Goal: Task Accomplishment & Management: Use online tool/utility

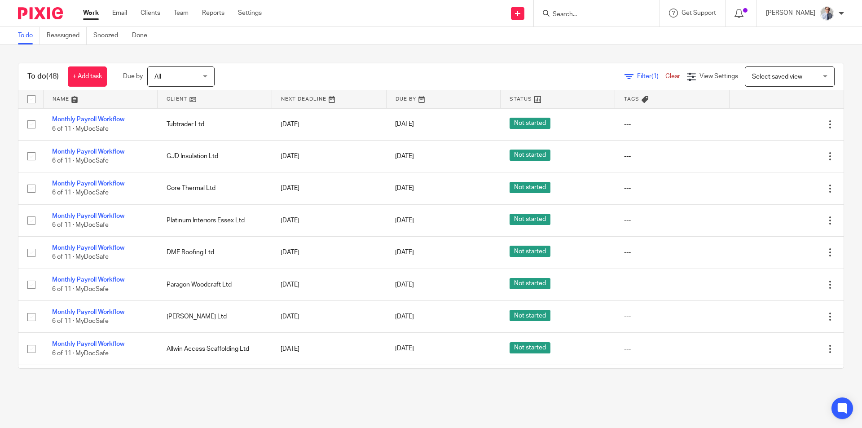
click at [610, 9] on form at bounding box center [600, 13] width 96 height 11
click at [582, 17] on input "Search" at bounding box center [592, 15] width 81 height 8
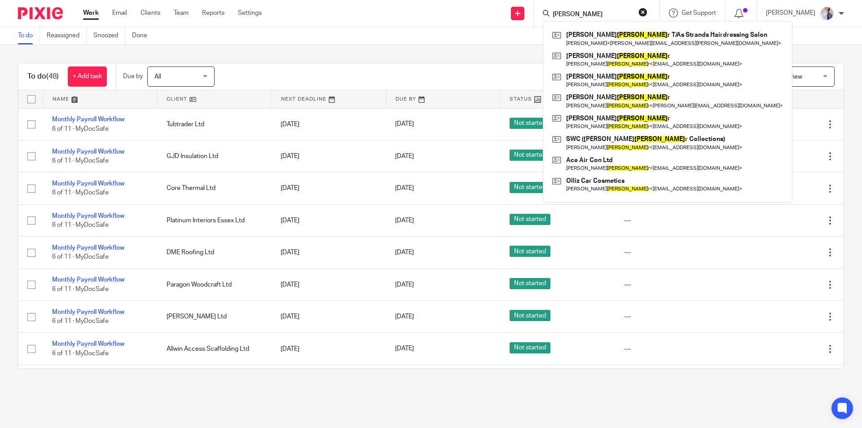
type input "walker"
click button "submit" at bounding box center [0, 0] width 0 height 0
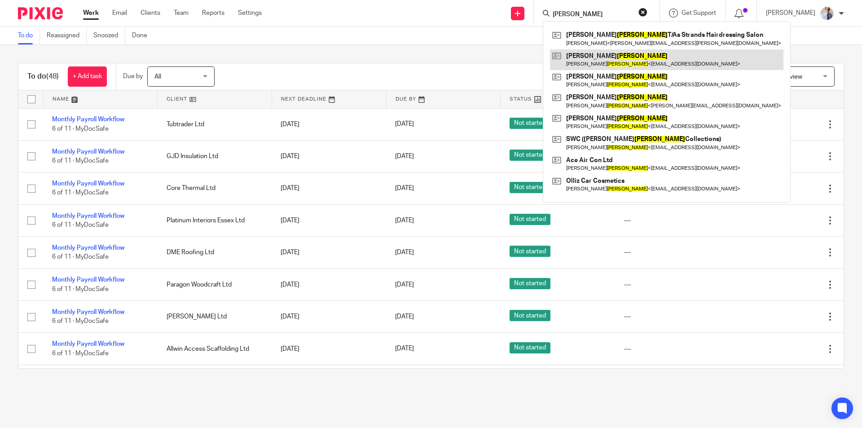
click at [600, 58] on link at bounding box center [666, 59] width 233 height 21
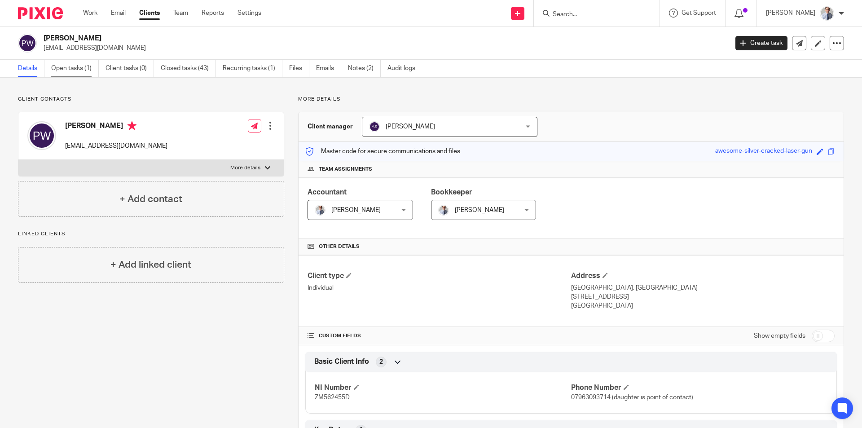
click at [73, 62] on link "Open tasks (1)" at bounding box center [75, 69] width 48 height 18
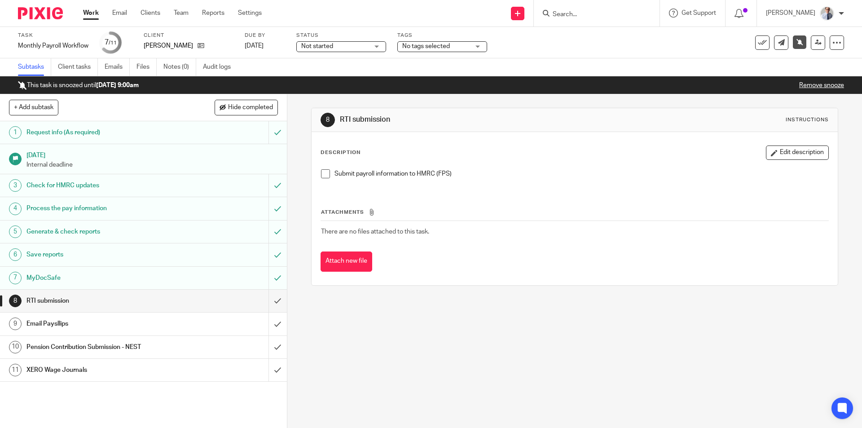
click at [812, 86] on link "Remove snooze" at bounding box center [821, 85] width 45 height 6
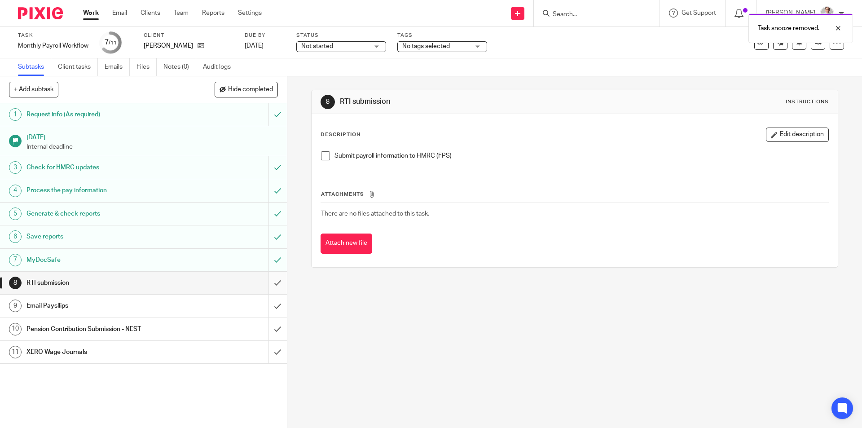
drag, startPoint x: 323, startPoint y: 159, endPoint x: 260, endPoint y: 284, distance: 139.8
click at [323, 159] on span at bounding box center [325, 155] width 9 height 9
click at [268, 284] on input "submit" at bounding box center [143, 283] width 287 height 22
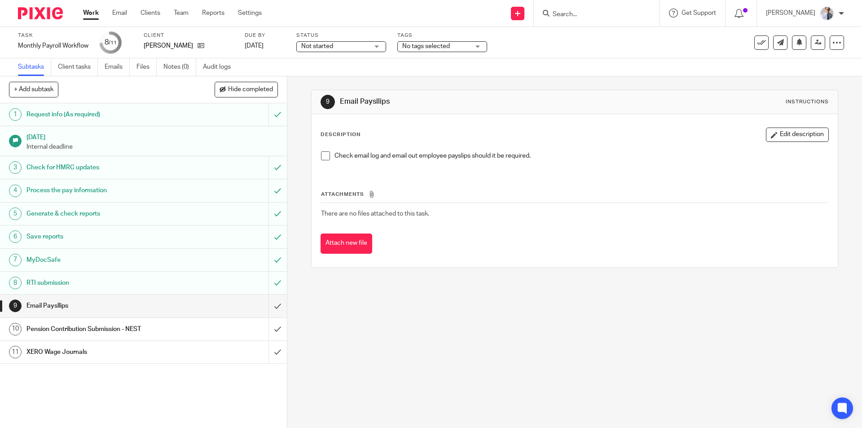
click at [323, 155] on span at bounding box center [325, 155] width 9 height 9
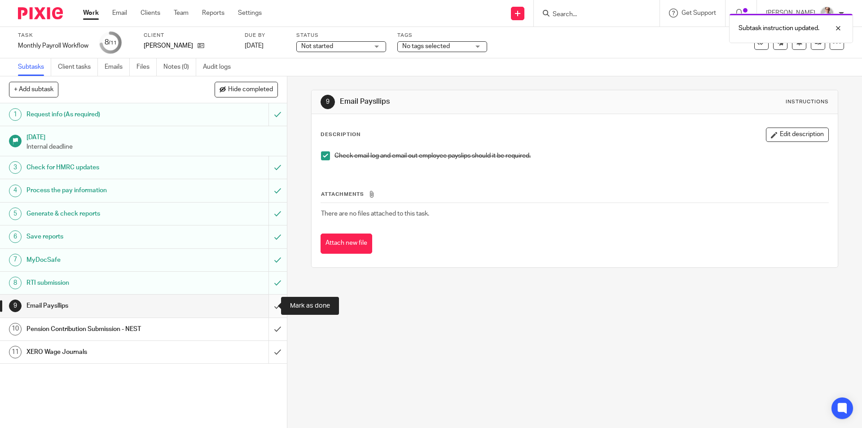
click at [264, 303] on input "submit" at bounding box center [143, 306] width 287 height 22
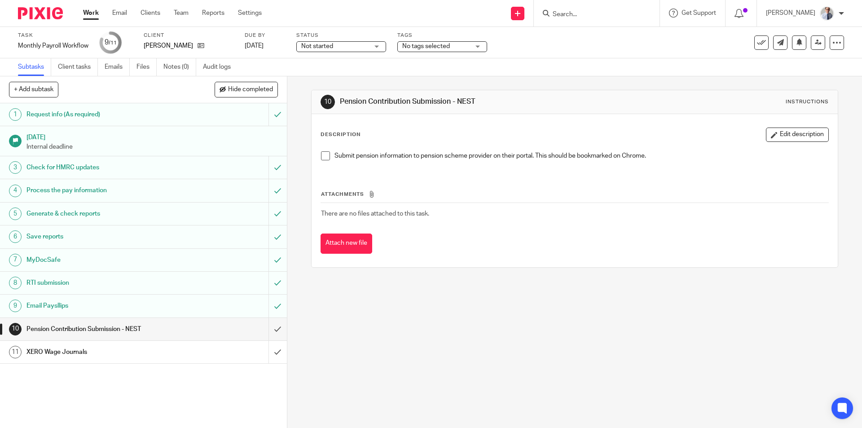
click at [89, 13] on link "Work" at bounding box center [91, 13] width 16 height 9
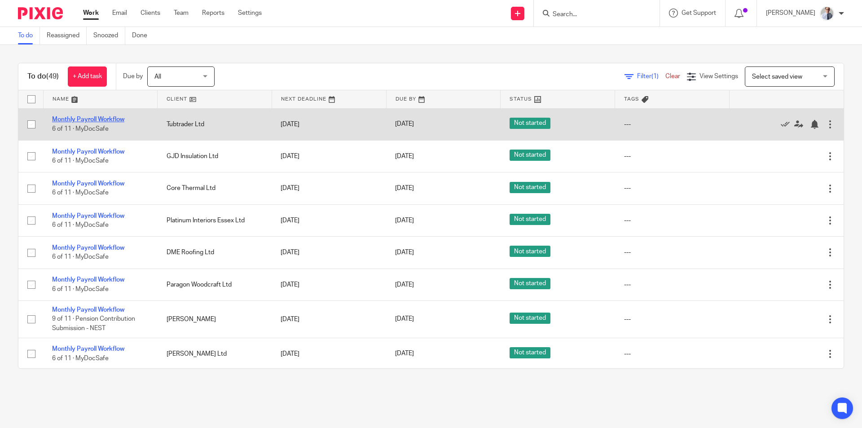
click at [64, 117] on link "Monthly Payroll Workflow" at bounding box center [88, 119] width 72 height 6
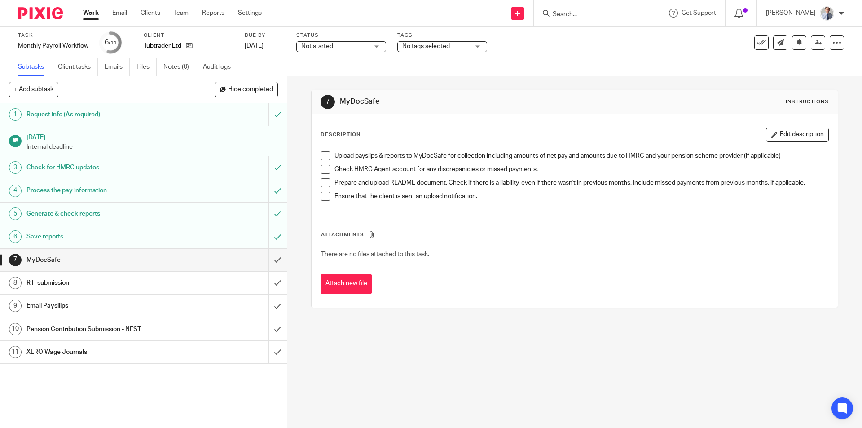
click at [321, 156] on span at bounding box center [325, 155] width 9 height 9
click at [322, 170] on span at bounding box center [325, 169] width 9 height 9
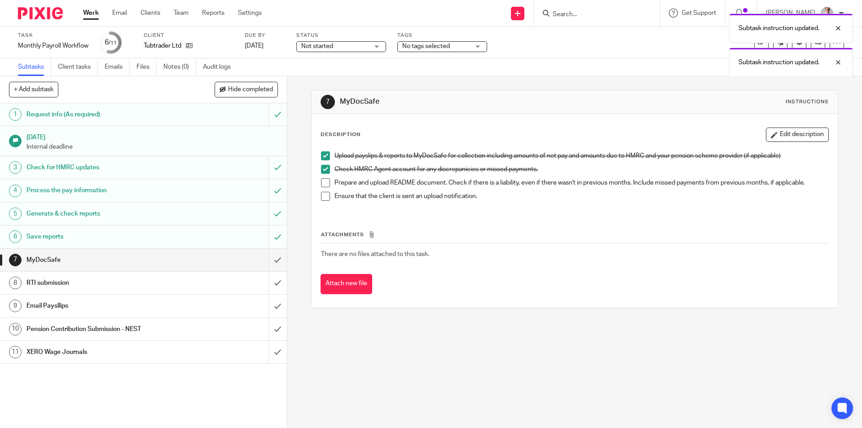
click at [324, 182] on span at bounding box center [325, 182] width 9 height 9
click at [323, 194] on span at bounding box center [325, 196] width 9 height 9
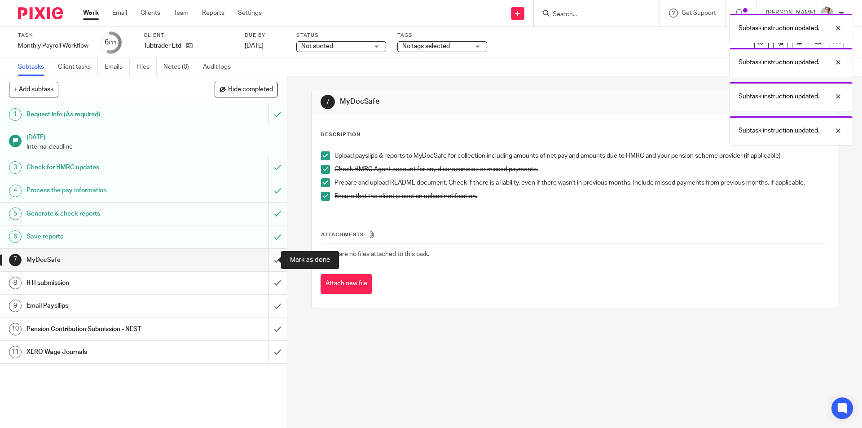
click at [266, 261] on input "submit" at bounding box center [143, 260] width 287 height 22
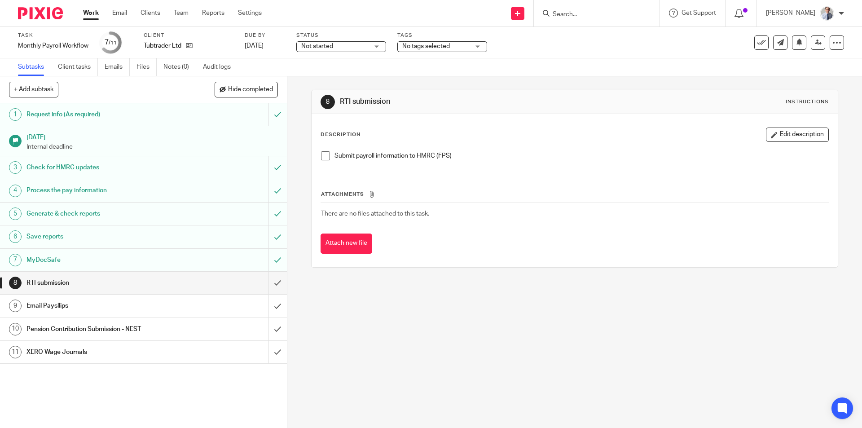
click at [321, 157] on span at bounding box center [325, 155] width 9 height 9
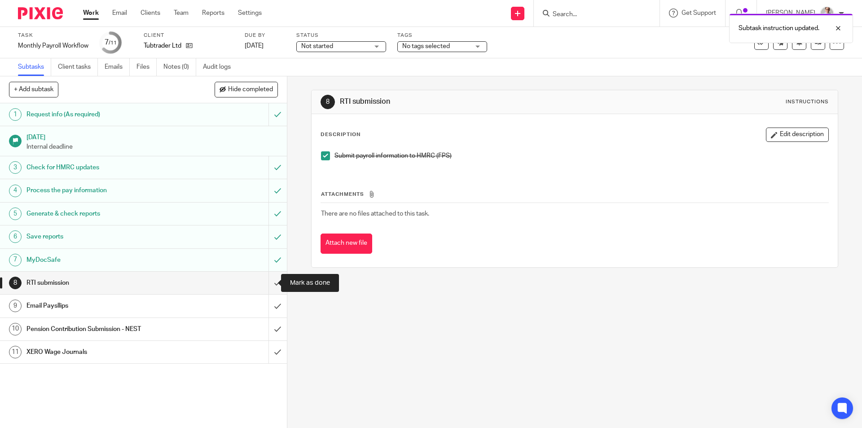
drag, startPoint x: 267, startPoint y: 286, endPoint x: 282, endPoint y: 278, distance: 16.5
click at [267, 286] on input "submit" at bounding box center [143, 283] width 287 height 22
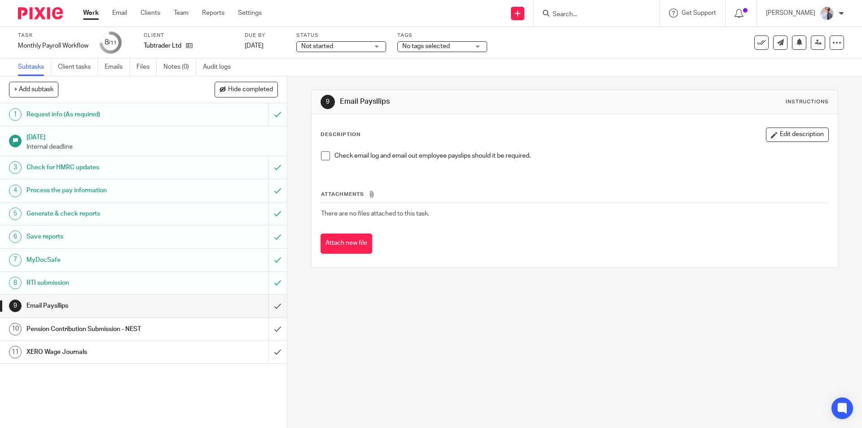
click at [322, 155] on span at bounding box center [325, 155] width 9 height 9
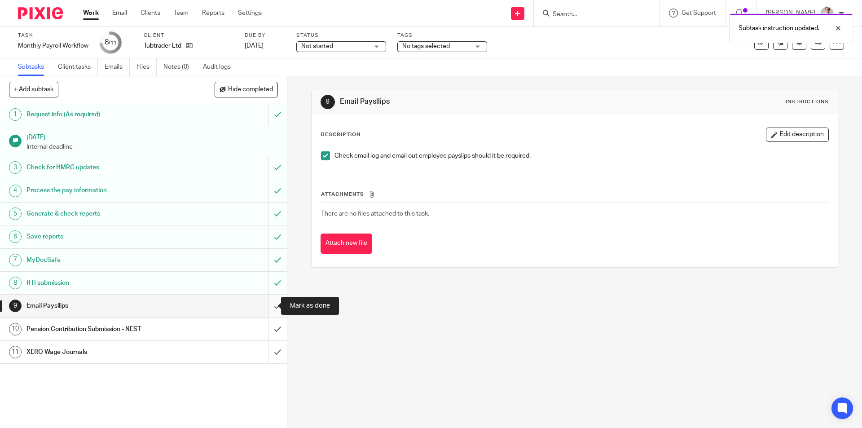
click at [268, 306] on input "submit" at bounding box center [143, 306] width 287 height 22
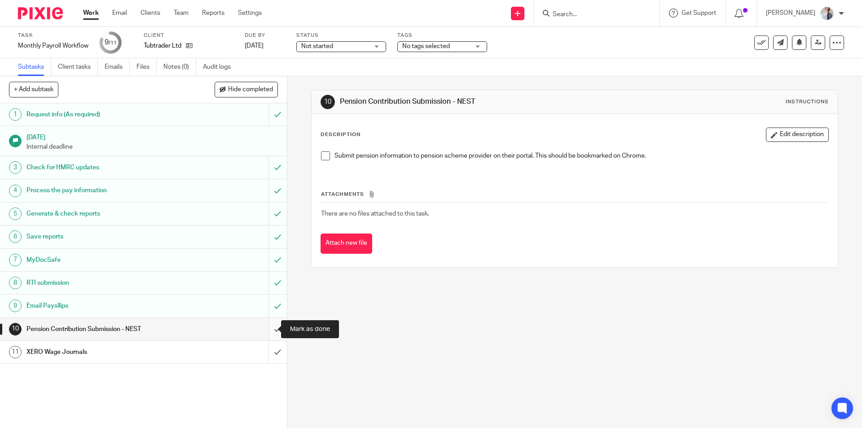
click at [263, 330] on input "submit" at bounding box center [143, 329] width 287 height 22
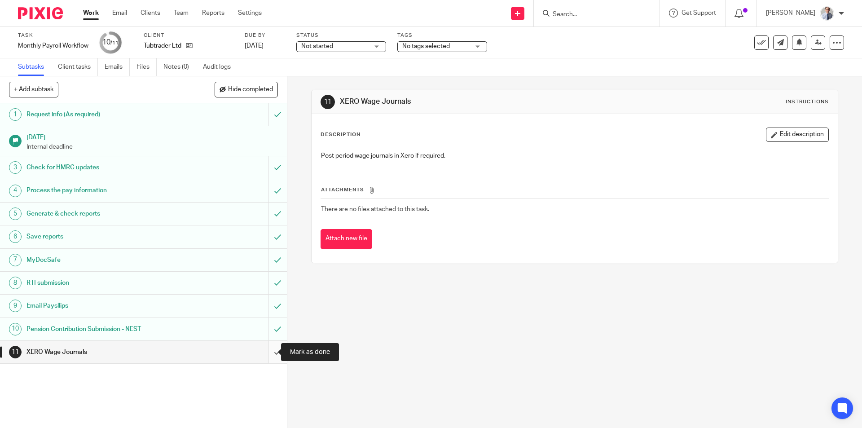
click at [268, 349] on input "submit" at bounding box center [143, 352] width 287 height 22
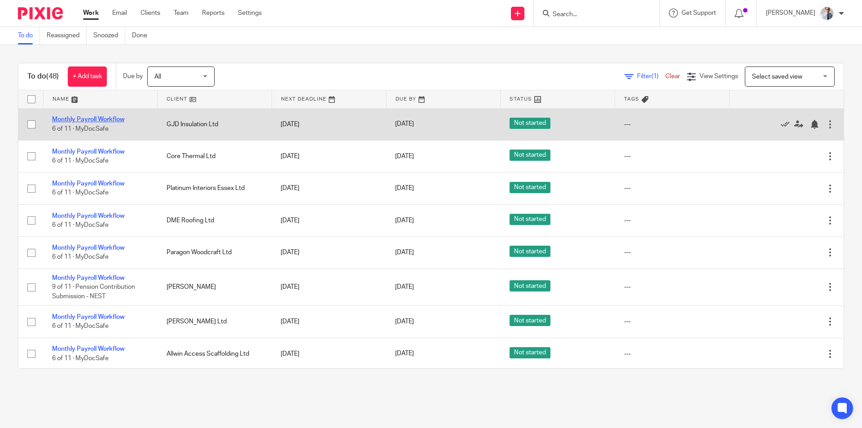
click at [81, 117] on link "Monthly Payroll Workflow" at bounding box center [88, 119] width 72 height 6
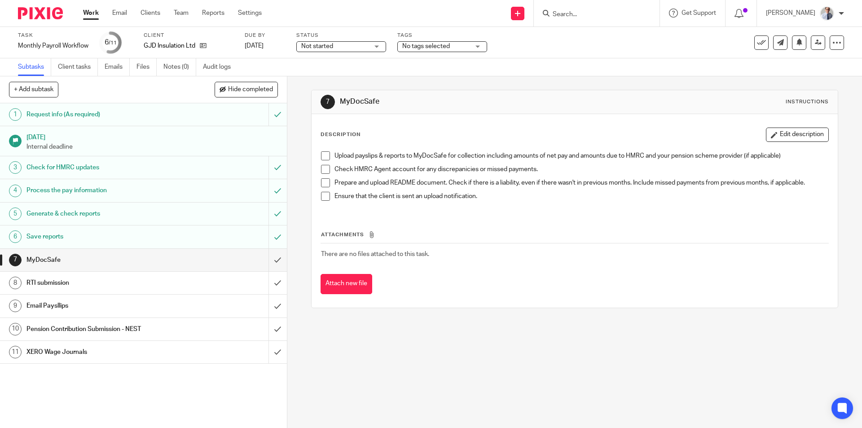
drag, startPoint x: 323, startPoint y: 156, endPoint x: 323, endPoint y: 164, distance: 7.6
click at [323, 156] on span at bounding box center [325, 155] width 9 height 9
click at [323, 164] on li "Upload payslips & reports to MyDocSafe for collection including amounts of net …" at bounding box center [574, 157] width 507 height 13
click at [321, 174] on li "Check HMRC Agent account for any discrepanicies or missed payments." at bounding box center [574, 171] width 507 height 13
click at [321, 171] on span at bounding box center [325, 169] width 9 height 9
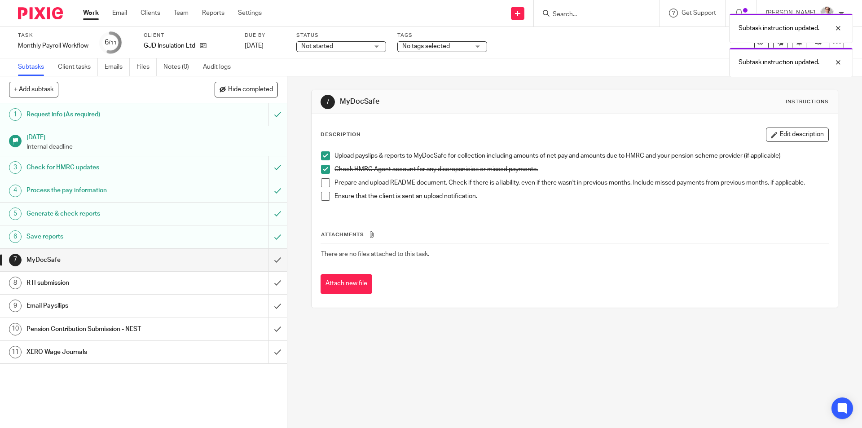
click at [323, 184] on span at bounding box center [325, 182] width 9 height 9
click at [322, 198] on span at bounding box center [325, 196] width 9 height 9
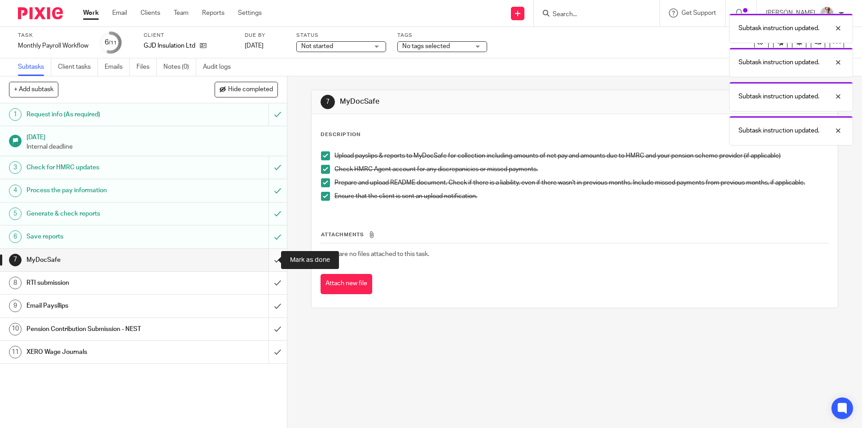
click at [265, 261] on input "submit" at bounding box center [143, 260] width 287 height 22
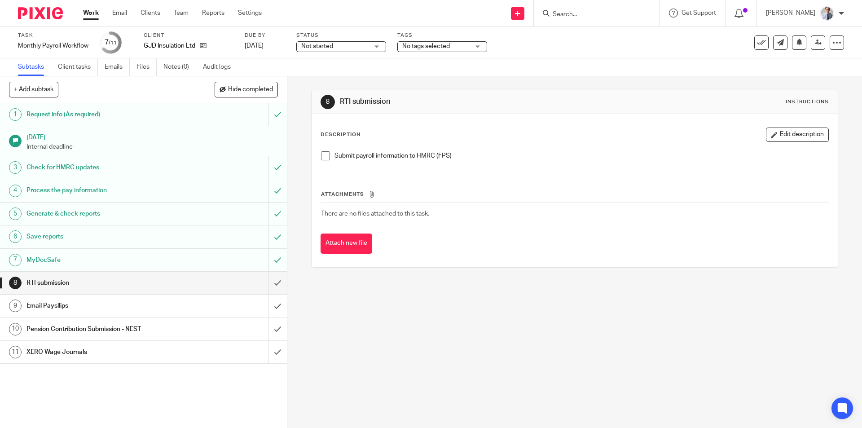
click at [321, 154] on span at bounding box center [325, 155] width 9 height 9
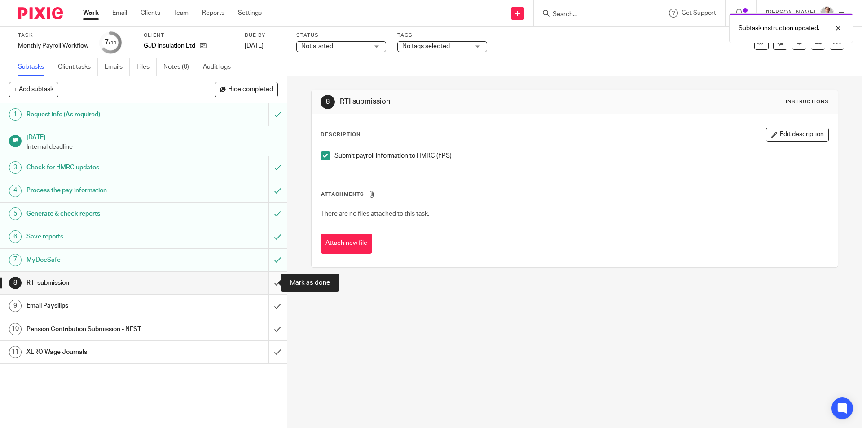
click at [270, 285] on input "submit" at bounding box center [143, 283] width 287 height 22
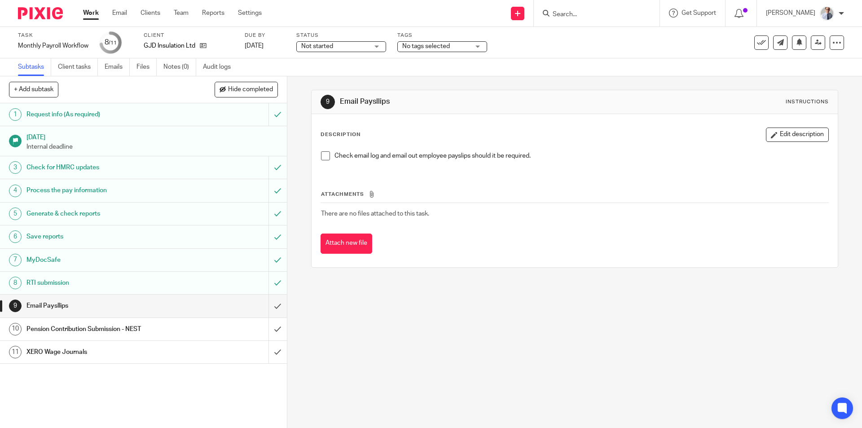
click at [323, 156] on span at bounding box center [325, 155] width 9 height 9
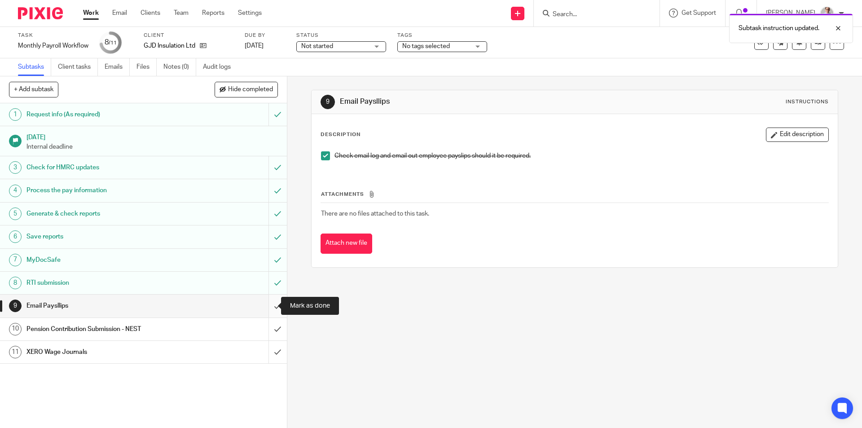
click at [271, 306] on input "submit" at bounding box center [143, 306] width 287 height 22
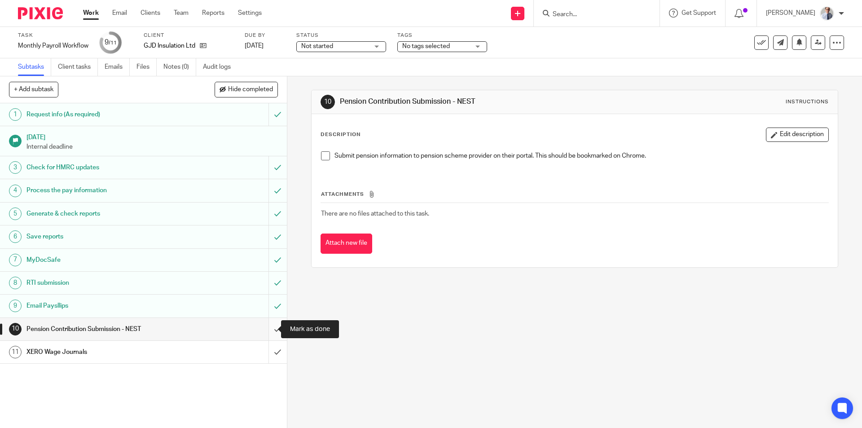
click at [265, 328] on input "submit" at bounding box center [143, 329] width 287 height 22
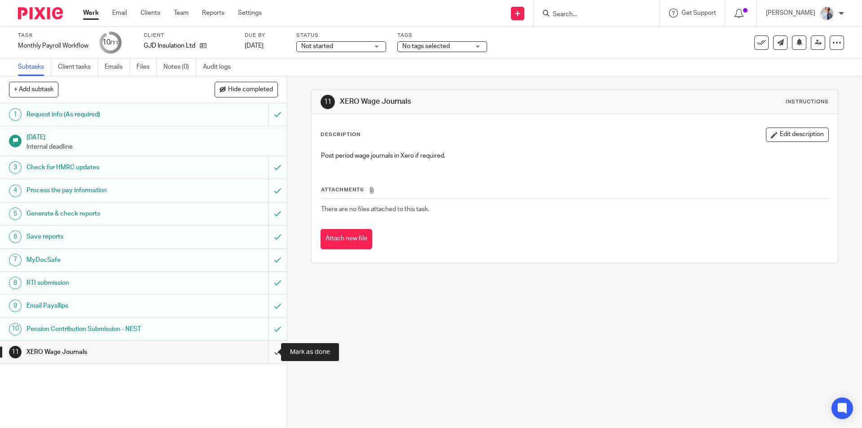
click at [270, 350] on input "submit" at bounding box center [143, 352] width 287 height 22
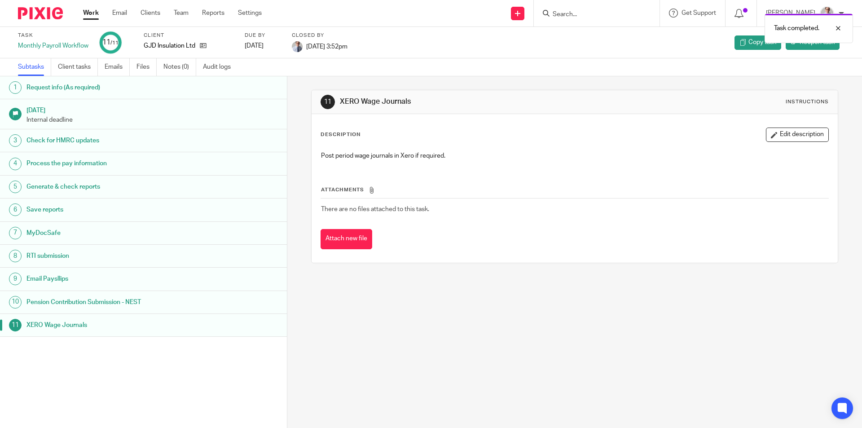
click at [91, 13] on link "Work" at bounding box center [91, 13] width 16 height 9
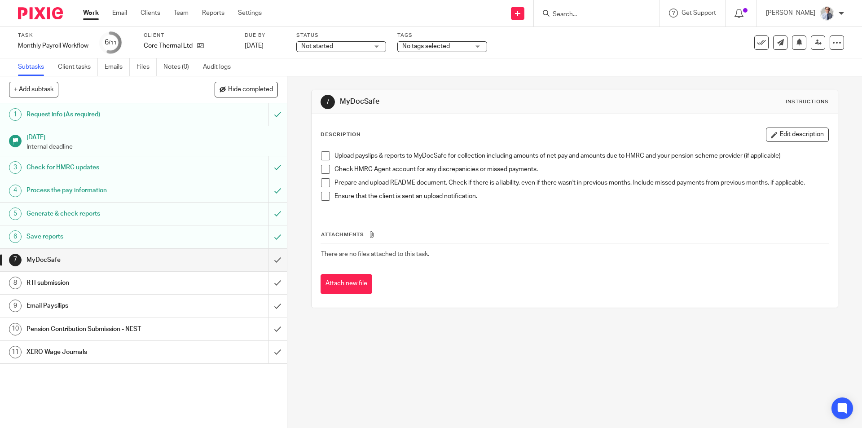
click at [325, 155] on span at bounding box center [325, 155] width 9 height 9
click at [324, 169] on span at bounding box center [325, 169] width 9 height 9
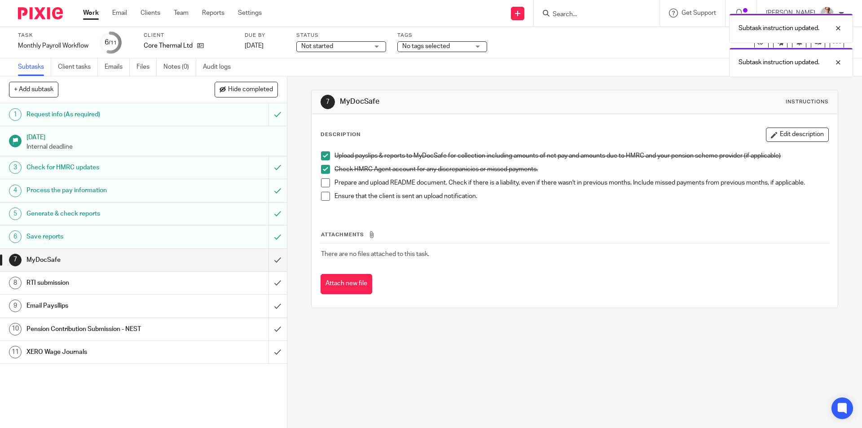
click at [323, 181] on span at bounding box center [325, 182] width 9 height 9
click at [322, 198] on span at bounding box center [325, 196] width 9 height 9
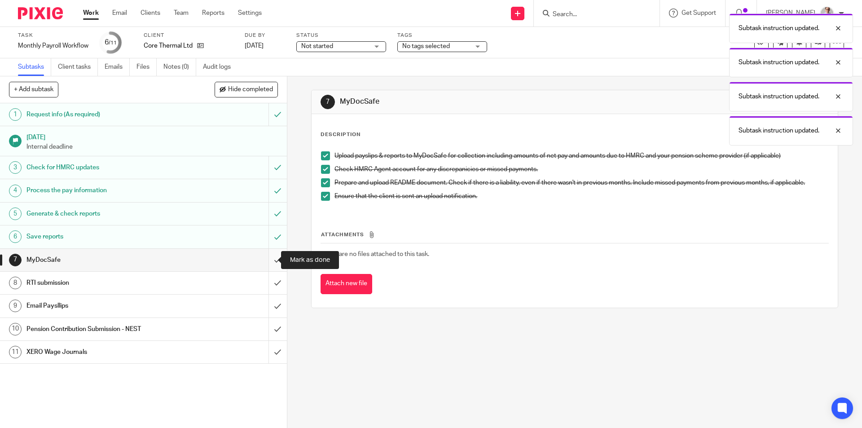
click at [266, 257] on input "submit" at bounding box center [143, 260] width 287 height 22
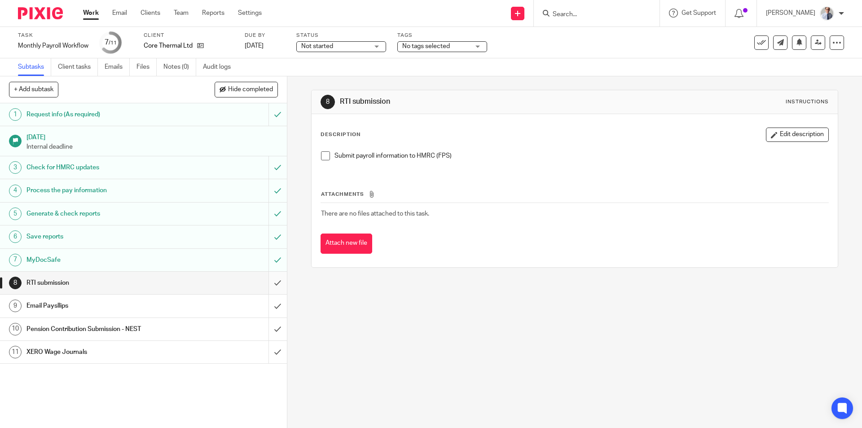
drag, startPoint x: 325, startPoint y: 155, endPoint x: 272, endPoint y: 282, distance: 137.0
click at [325, 155] on span at bounding box center [325, 155] width 9 height 9
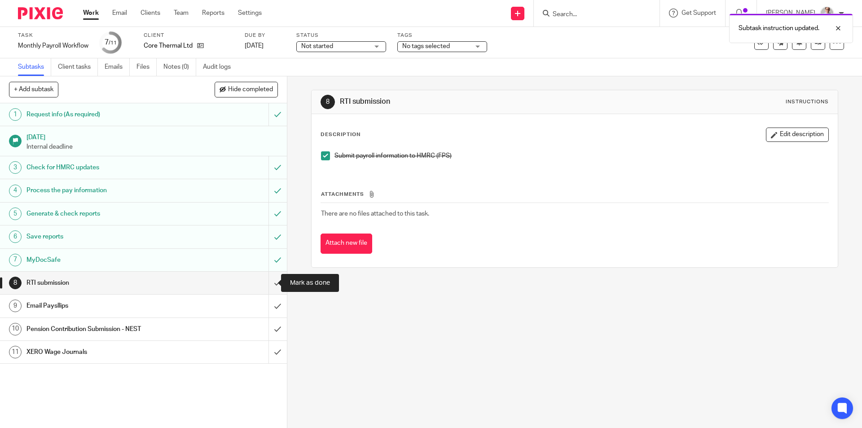
drag, startPoint x: 265, startPoint y: 282, endPoint x: 851, endPoint y: 137, distance: 603.3
click at [265, 282] on input "submit" at bounding box center [143, 283] width 287 height 22
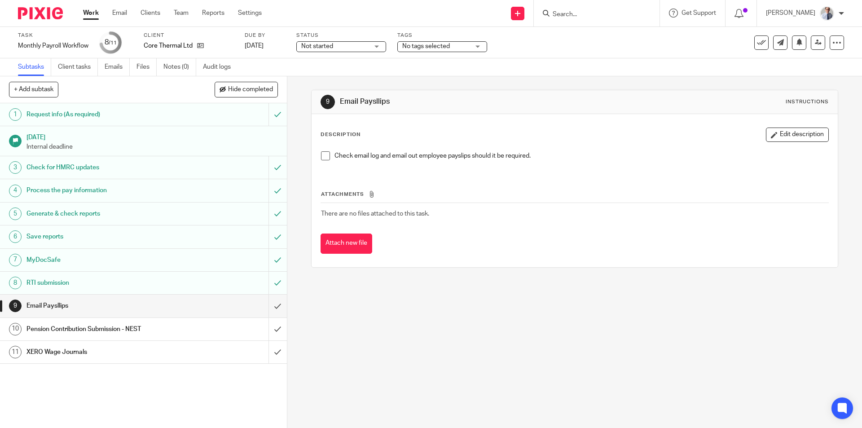
drag, startPoint x: 323, startPoint y: 153, endPoint x: 292, endPoint y: 280, distance: 130.8
click at [323, 153] on span at bounding box center [325, 155] width 9 height 9
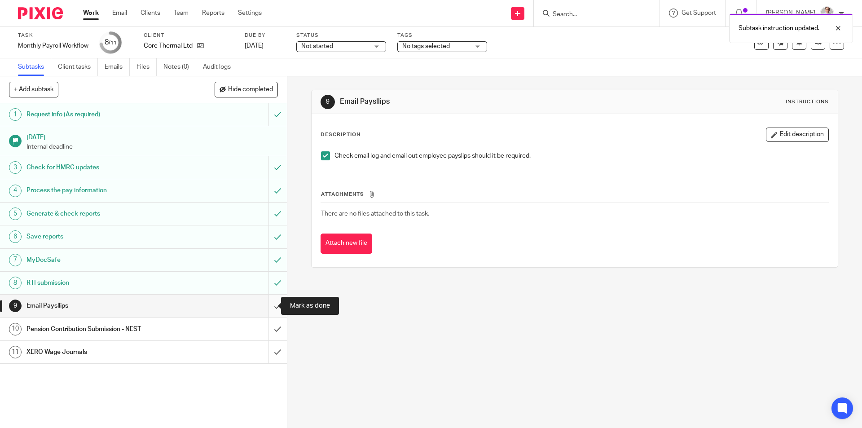
click at [266, 312] on input "submit" at bounding box center [143, 306] width 287 height 22
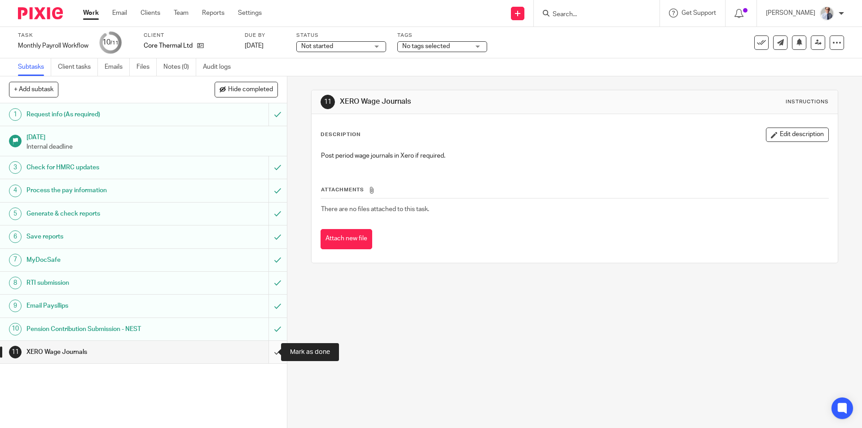
click at [262, 350] on input "submit" at bounding box center [143, 352] width 287 height 22
click at [87, 13] on link "Work" at bounding box center [91, 13] width 16 height 9
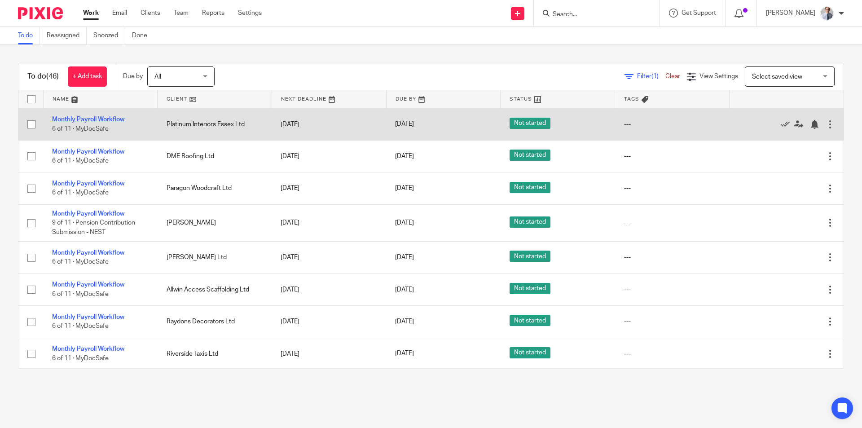
click at [62, 117] on link "Monthly Payroll Workflow" at bounding box center [88, 119] width 72 height 6
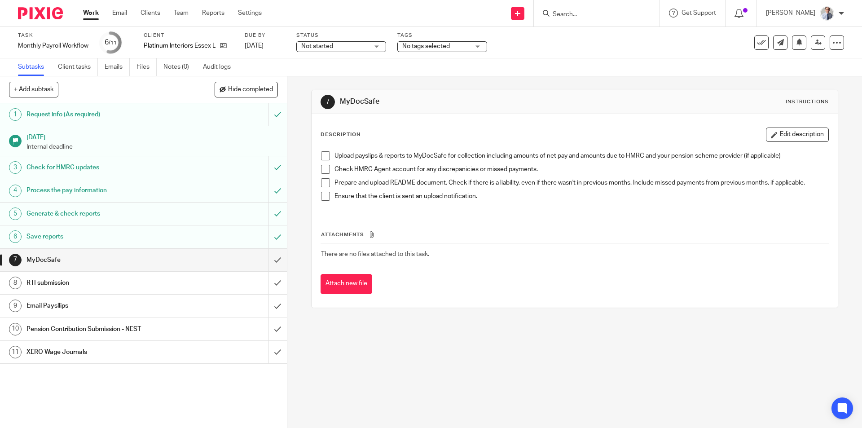
click at [324, 157] on span at bounding box center [325, 155] width 9 height 9
click at [323, 168] on span at bounding box center [325, 169] width 9 height 9
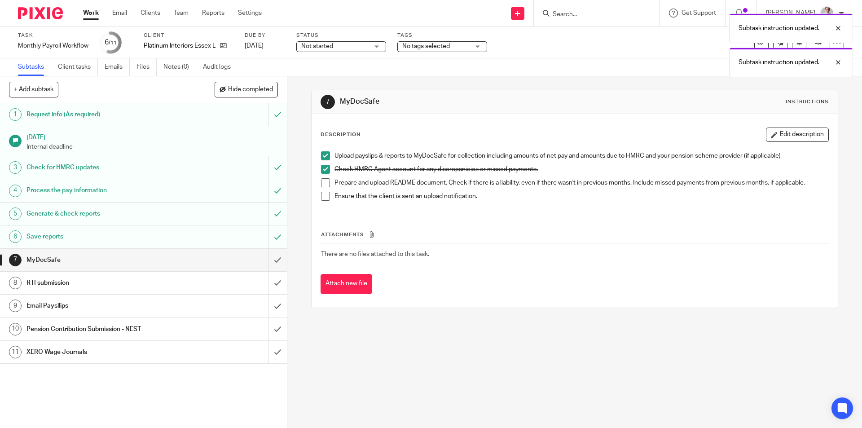
click at [322, 181] on span at bounding box center [325, 182] width 9 height 9
click at [321, 194] on span at bounding box center [325, 196] width 9 height 9
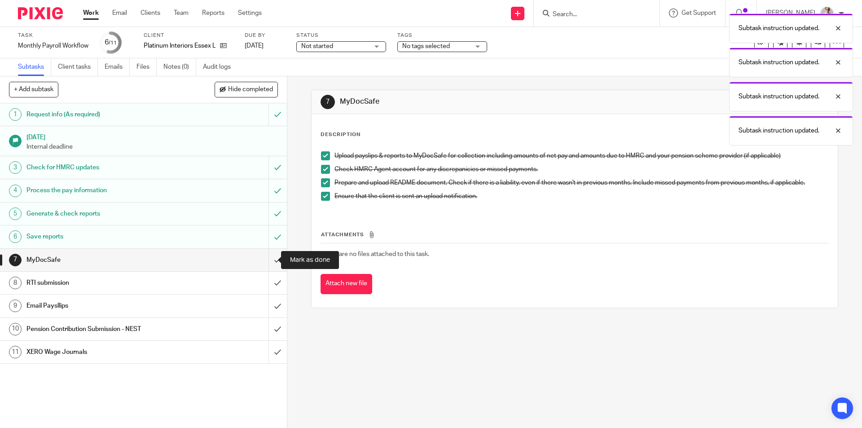
drag, startPoint x: 265, startPoint y: 264, endPoint x: 850, endPoint y: 216, distance: 587.1
click at [267, 264] on input "submit" at bounding box center [143, 260] width 287 height 22
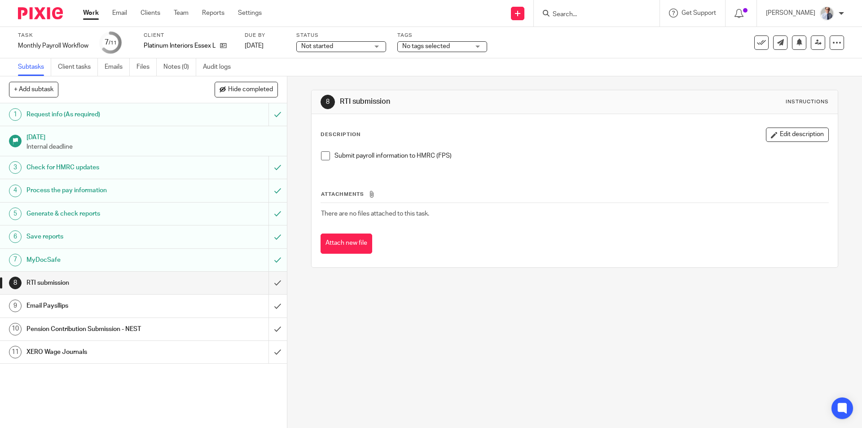
drag, startPoint x: 323, startPoint y: 154, endPoint x: 289, endPoint y: 243, distance: 96.2
click at [323, 154] on span at bounding box center [325, 155] width 9 height 9
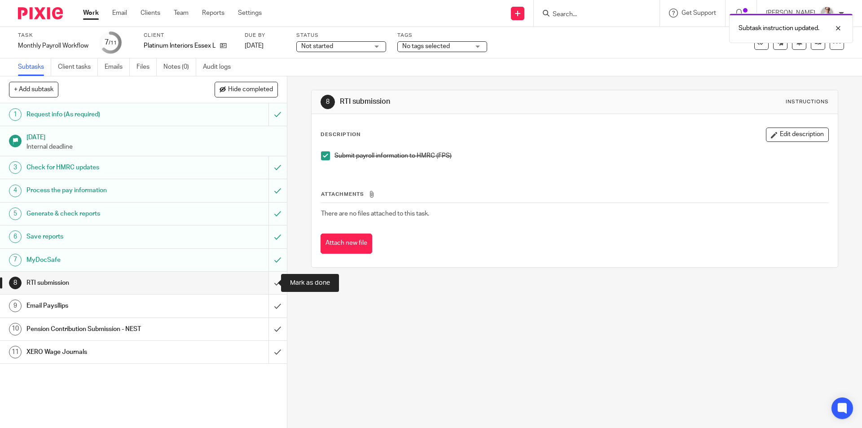
click at [272, 281] on input "submit" at bounding box center [143, 283] width 287 height 22
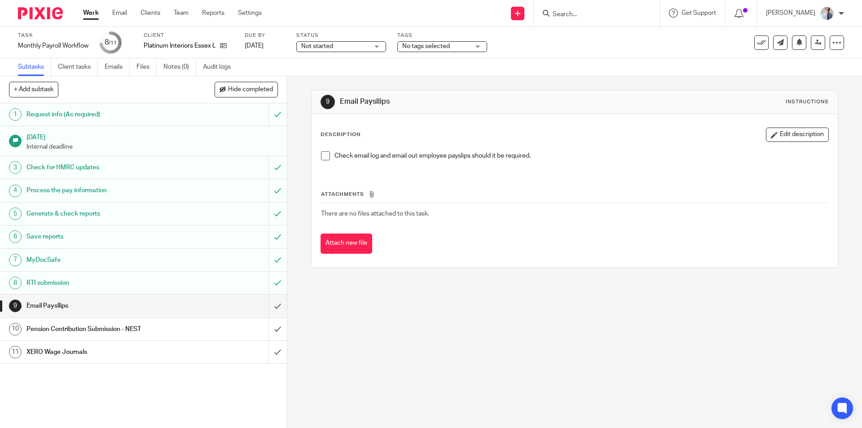
drag, startPoint x: 321, startPoint y: 161, endPoint x: 323, endPoint y: 156, distance: 5.7
click at [321, 161] on li "Check email log and email out employee payslips should it be required." at bounding box center [574, 157] width 507 height 13
click at [323, 155] on span at bounding box center [325, 155] width 9 height 9
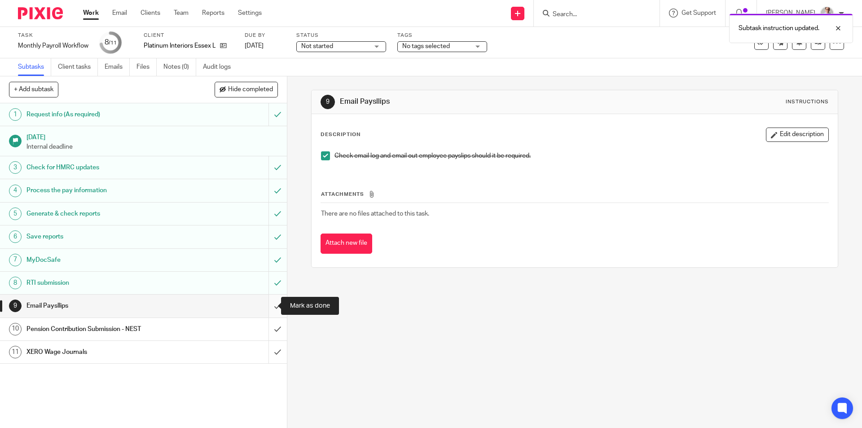
click at [264, 311] on input "submit" at bounding box center [143, 306] width 287 height 22
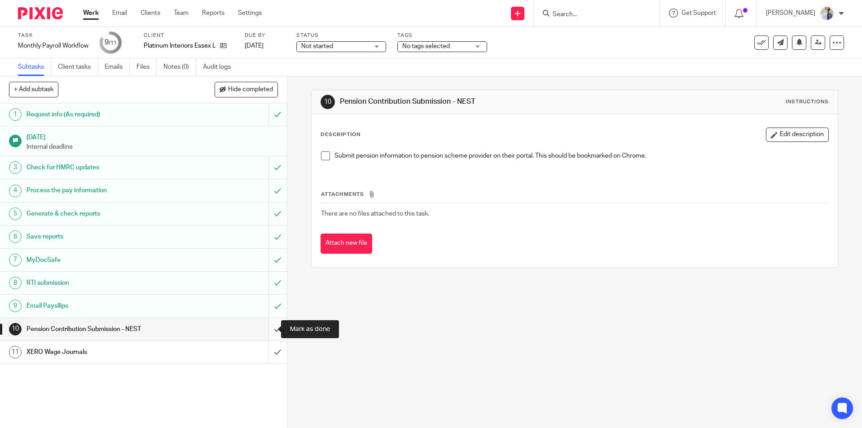
click at [270, 328] on input "submit" at bounding box center [143, 329] width 287 height 22
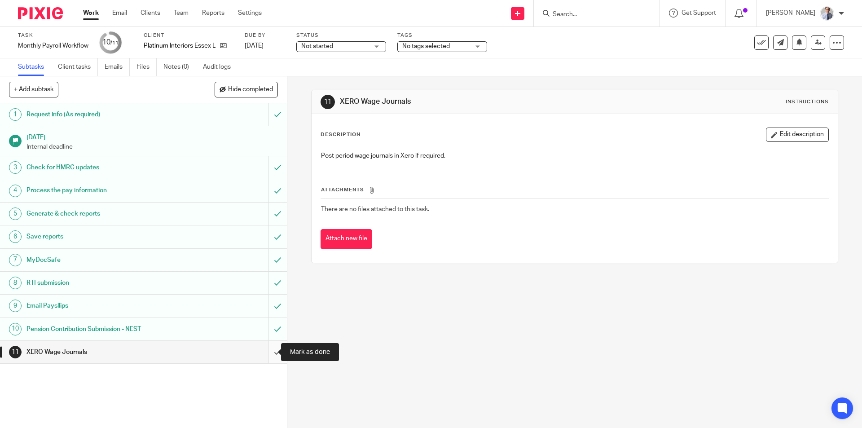
click at [268, 355] on input "submit" at bounding box center [143, 352] width 287 height 22
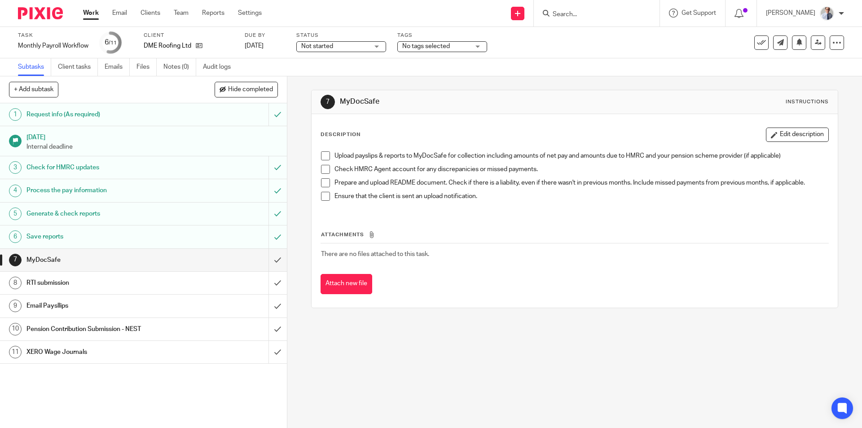
drag, startPoint x: 321, startPoint y: 155, endPoint x: 321, endPoint y: 166, distance: 10.8
click at [321, 155] on span at bounding box center [325, 155] width 9 height 9
click at [321, 166] on span at bounding box center [325, 169] width 9 height 9
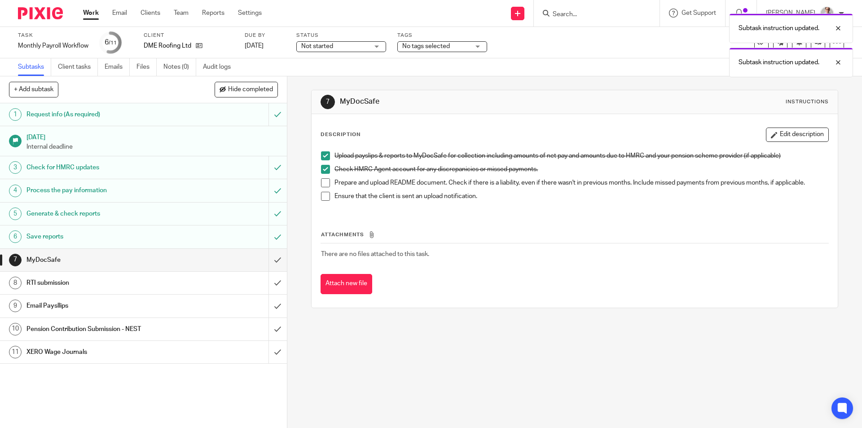
click at [321, 183] on span at bounding box center [325, 182] width 9 height 9
click at [322, 196] on span at bounding box center [325, 196] width 9 height 9
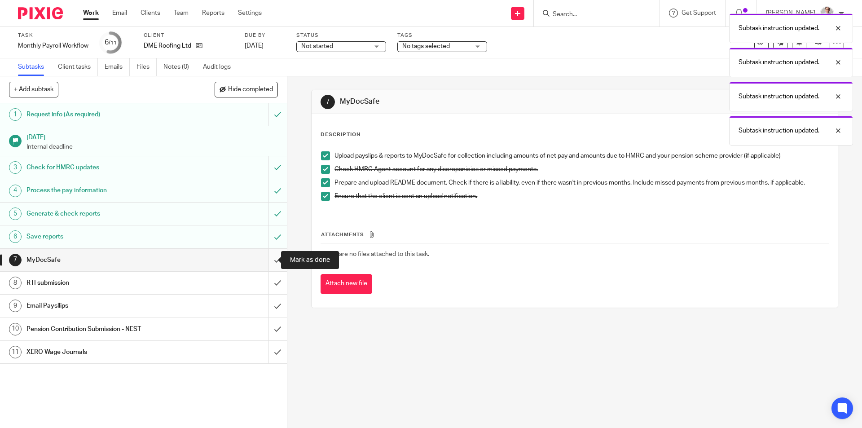
click at [270, 263] on input "submit" at bounding box center [143, 260] width 287 height 22
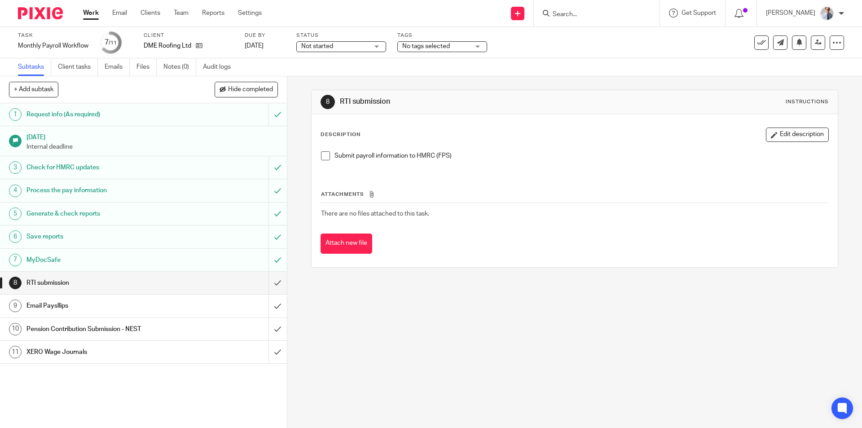
drag, startPoint x: 321, startPoint y: 159, endPoint x: 293, endPoint y: 287, distance: 131.5
click at [321, 159] on span at bounding box center [325, 155] width 9 height 9
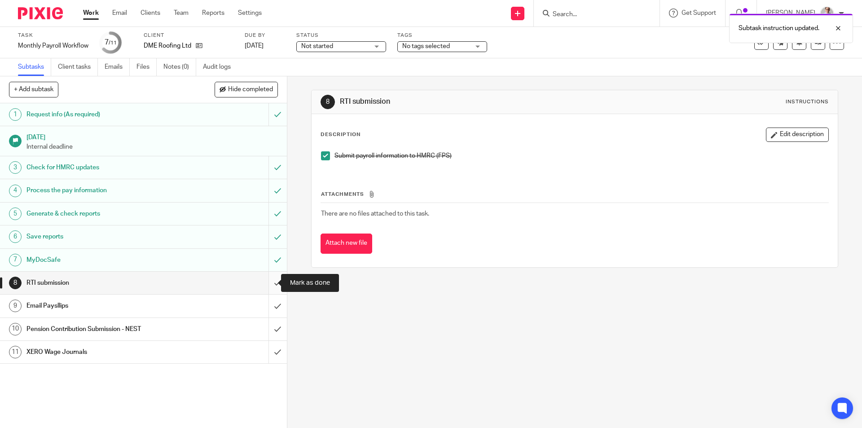
click at [264, 287] on input "submit" at bounding box center [143, 283] width 287 height 22
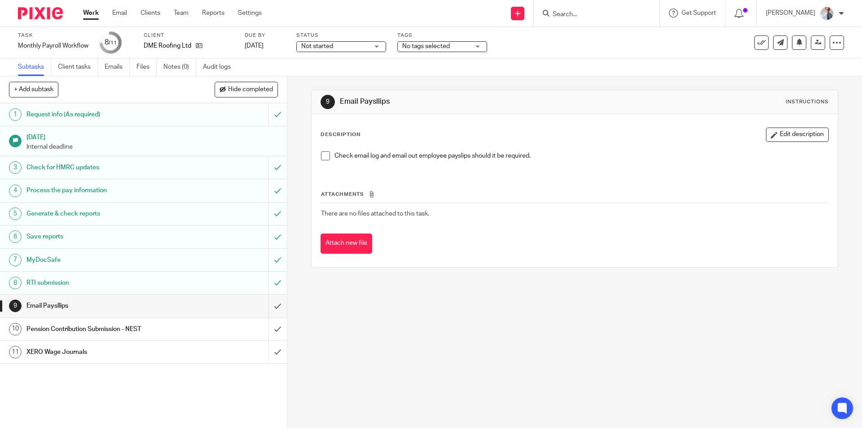
drag, startPoint x: 322, startPoint y: 155, endPoint x: 289, endPoint y: 313, distance: 160.5
click at [322, 156] on span at bounding box center [325, 155] width 9 height 9
click at [269, 303] on input "submit" at bounding box center [143, 306] width 287 height 22
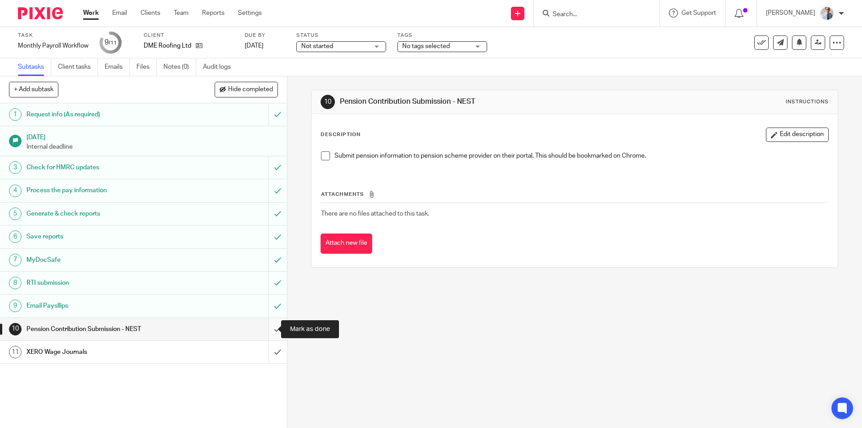
click at [274, 328] on input "submit" at bounding box center [143, 329] width 287 height 22
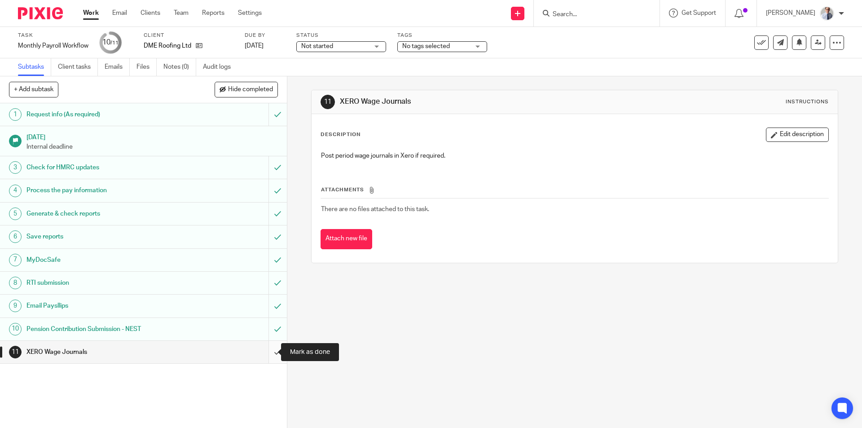
click at [263, 348] on input "submit" at bounding box center [143, 352] width 287 height 22
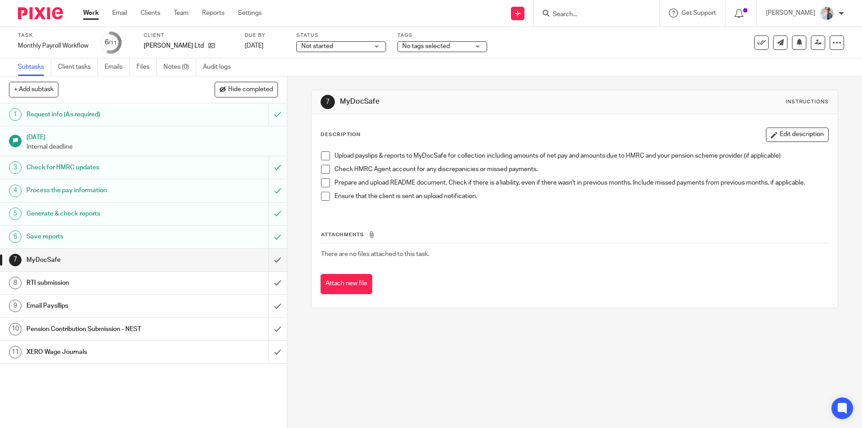
click at [321, 158] on span at bounding box center [325, 155] width 9 height 9
click at [321, 171] on span at bounding box center [325, 169] width 9 height 9
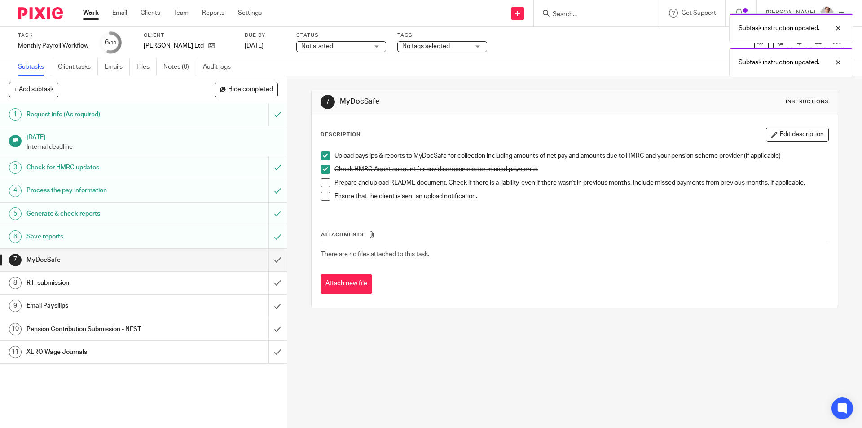
click at [322, 181] on span at bounding box center [325, 182] width 9 height 9
click at [322, 198] on span at bounding box center [325, 196] width 9 height 9
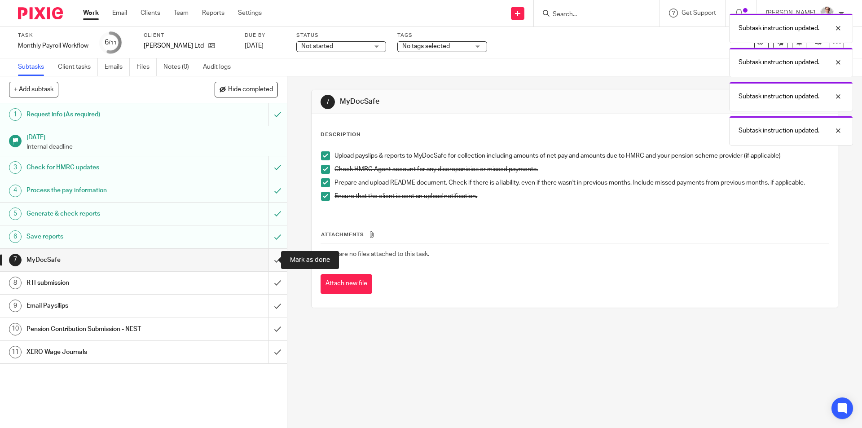
click at [265, 263] on input "submit" at bounding box center [143, 260] width 287 height 22
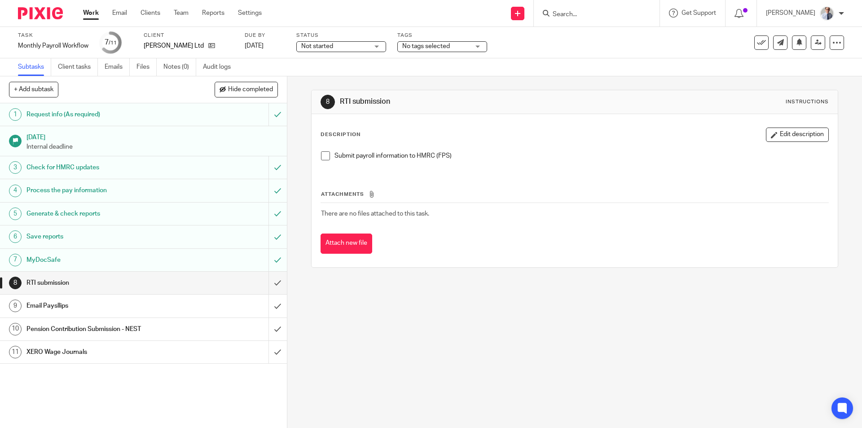
click at [321, 156] on span at bounding box center [325, 155] width 9 height 9
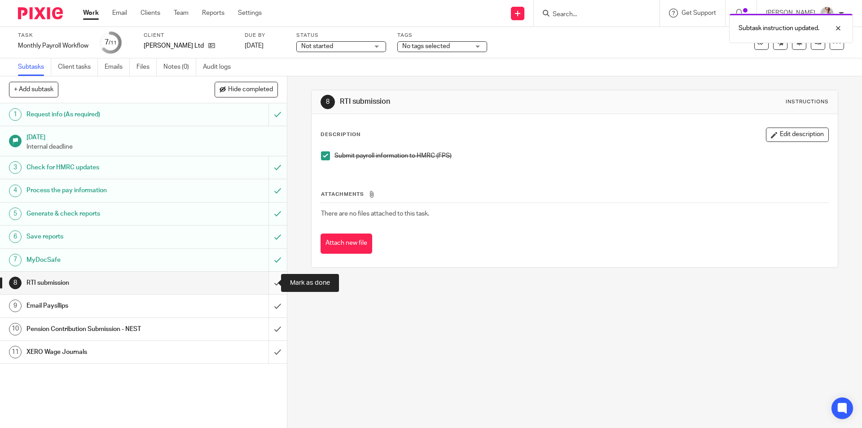
click at [261, 291] on input "submit" at bounding box center [143, 283] width 287 height 22
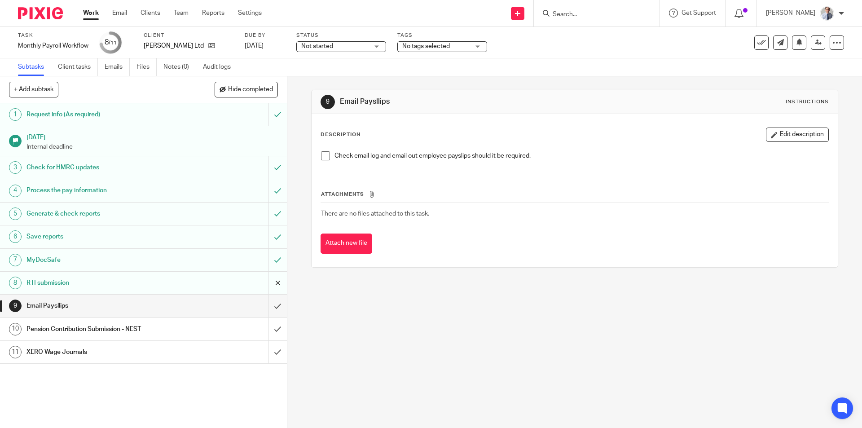
drag, startPoint x: 323, startPoint y: 154, endPoint x: 276, endPoint y: 277, distance: 132.0
click at [323, 154] on span at bounding box center [325, 155] width 9 height 9
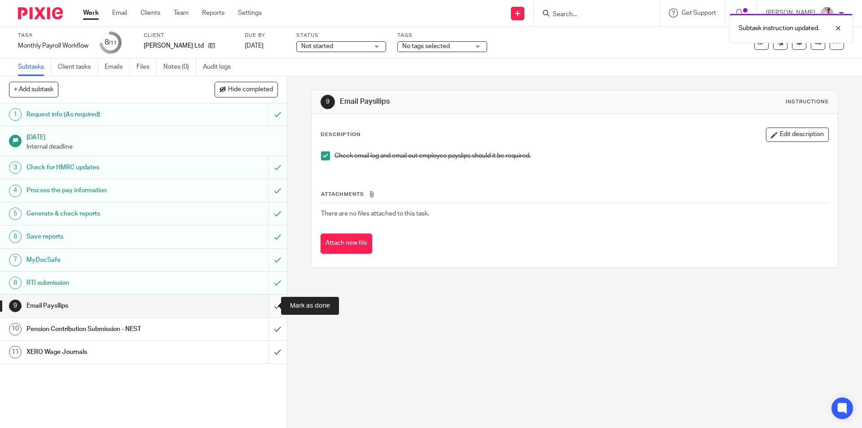
click at [264, 313] on input "submit" at bounding box center [143, 306] width 287 height 22
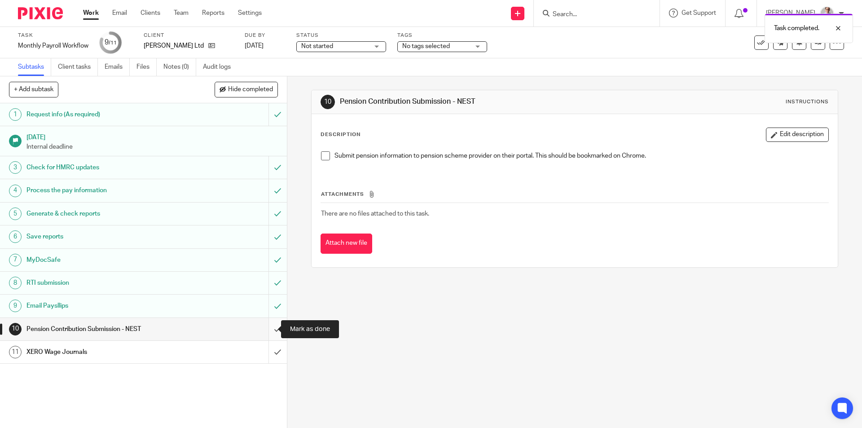
click at [266, 324] on input "submit" at bounding box center [143, 329] width 287 height 22
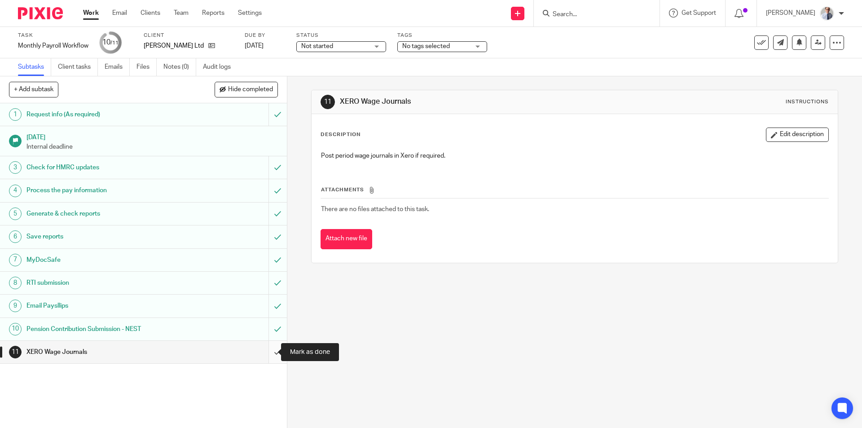
click at [265, 351] on input "submit" at bounding box center [143, 352] width 287 height 22
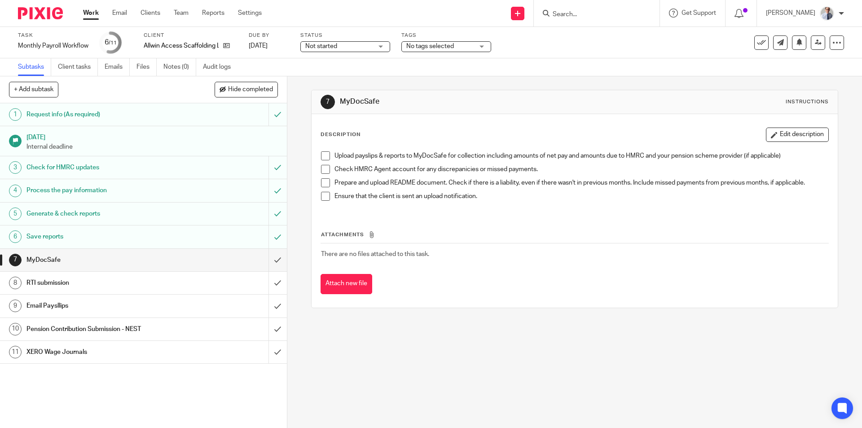
click at [322, 159] on span at bounding box center [325, 155] width 9 height 9
click at [321, 171] on span at bounding box center [325, 169] width 9 height 9
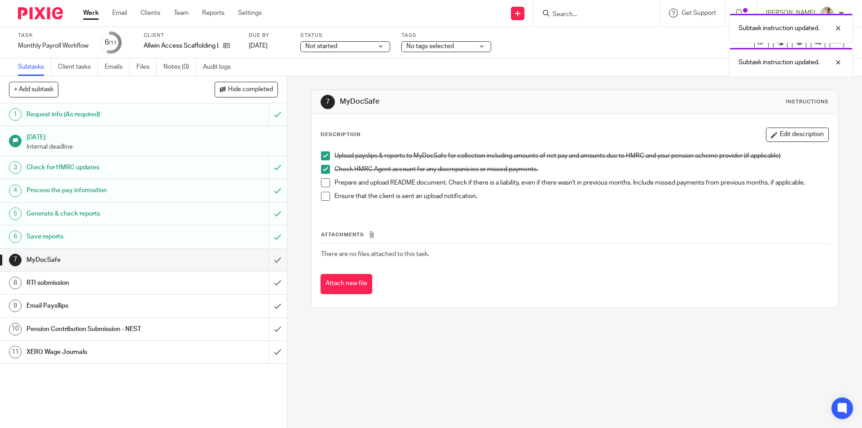
click at [323, 180] on span at bounding box center [325, 182] width 9 height 9
click at [323, 194] on span at bounding box center [325, 196] width 9 height 9
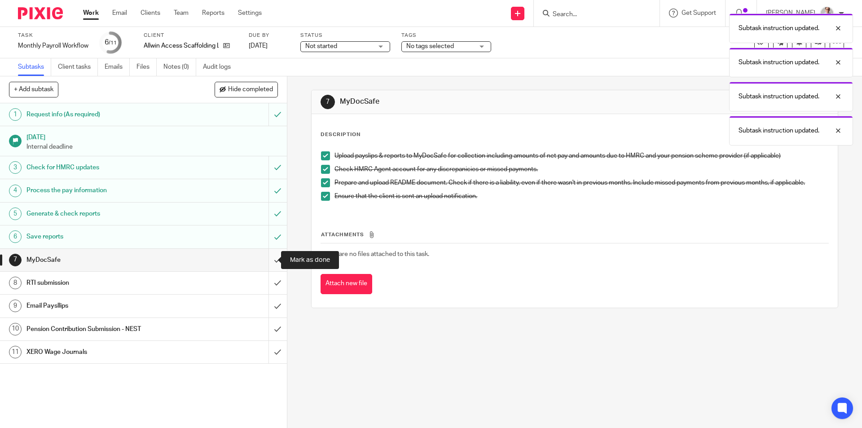
click at [264, 265] on input "submit" at bounding box center [143, 260] width 287 height 22
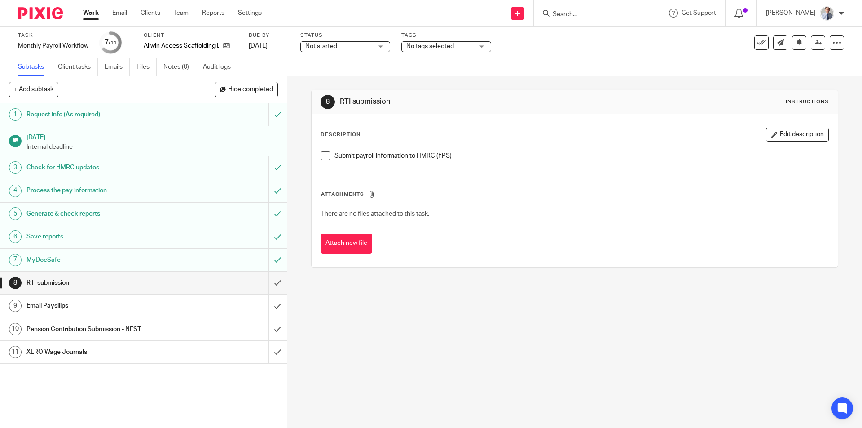
click at [322, 157] on span at bounding box center [325, 155] width 9 height 9
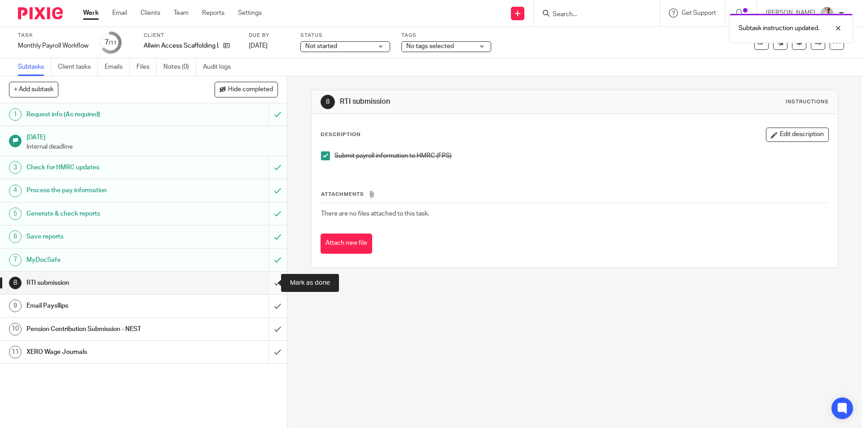
click at [268, 283] on input "submit" at bounding box center [143, 283] width 287 height 22
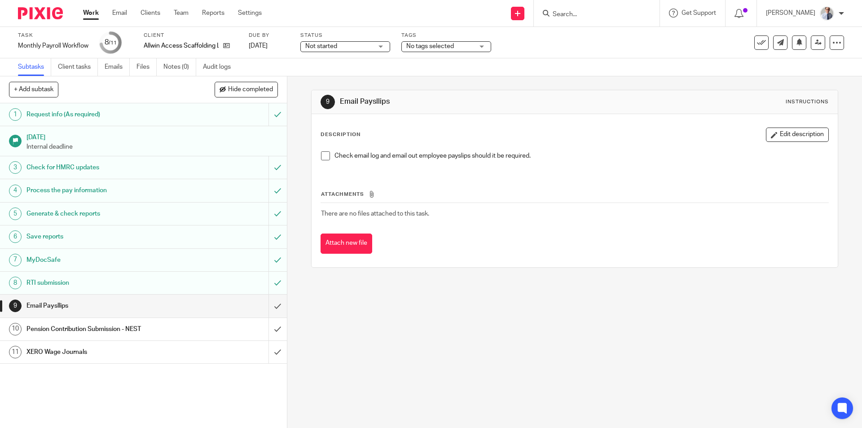
click at [323, 153] on span at bounding box center [325, 155] width 9 height 9
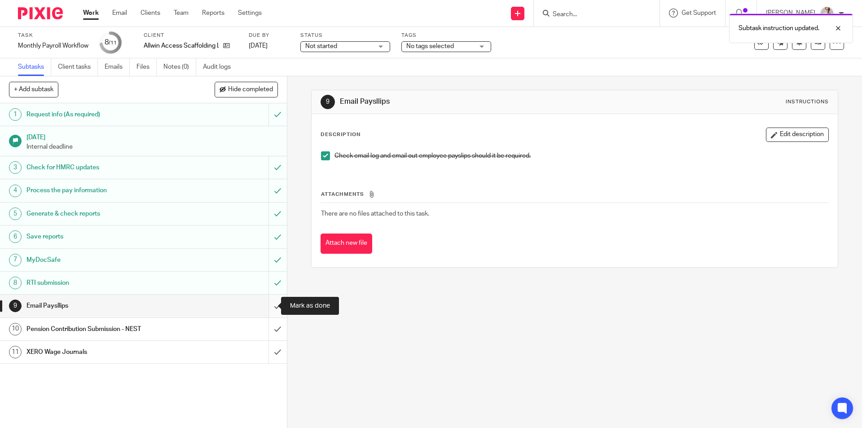
click at [270, 304] on input "submit" at bounding box center [143, 306] width 287 height 22
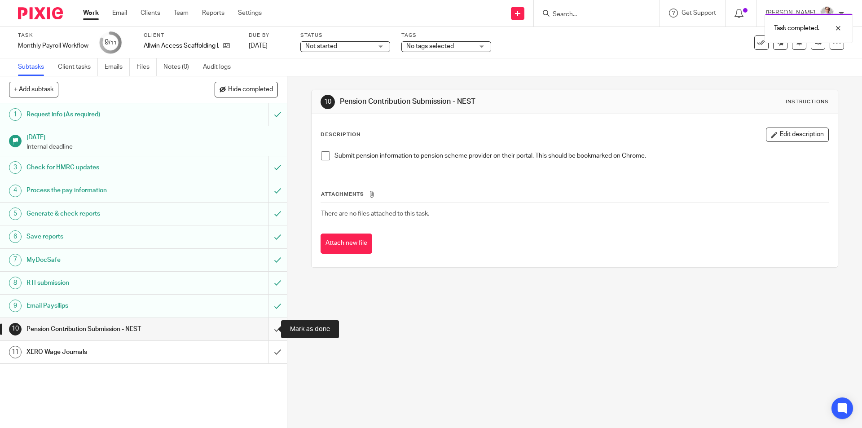
click at [268, 330] on input "submit" at bounding box center [143, 329] width 287 height 22
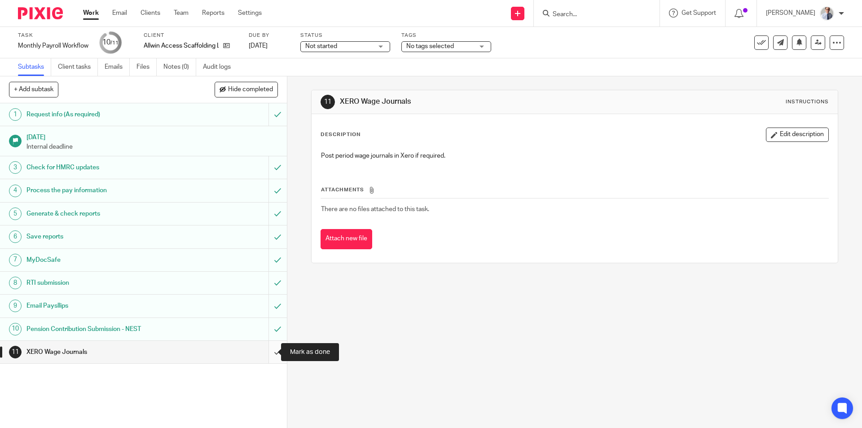
click at [267, 349] on input "submit" at bounding box center [143, 352] width 287 height 22
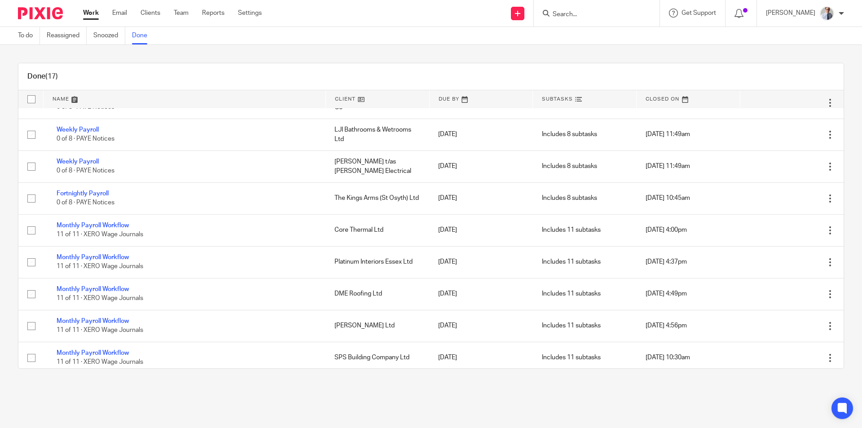
scroll to position [282, 0]
